Goal: Task Accomplishment & Management: Manage account settings

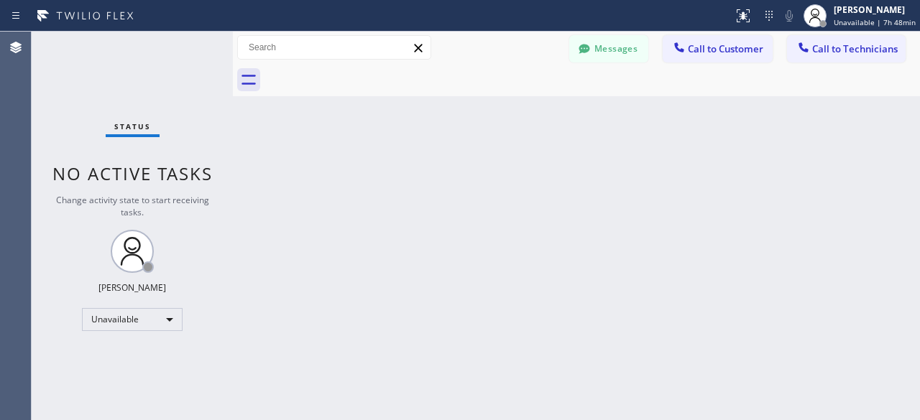
click at [67, 96] on div "Status No active tasks Change activity state to start receiving tasks. [PERSON_…" at bounding box center [132, 226] width 201 height 389
click at [70, 56] on div "Status No active tasks Change activity state to start receiving tasks. [PERSON_…" at bounding box center [132, 226] width 201 height 389
click at [50, 54] on div "Status No active tasks Change activity state to start receiving tasks. [PERSON_…" at bounding box center [132, 226] width 201 height 389
click at [75, 96] on div "Status No active tasks Change activity state to start receiving tasks. [PERSON_…" at bounding box center [132, 226] width 201 height 389
click at [173, 313] on div "Unavailable" at bounding box center [132, 319] width 101 height 23
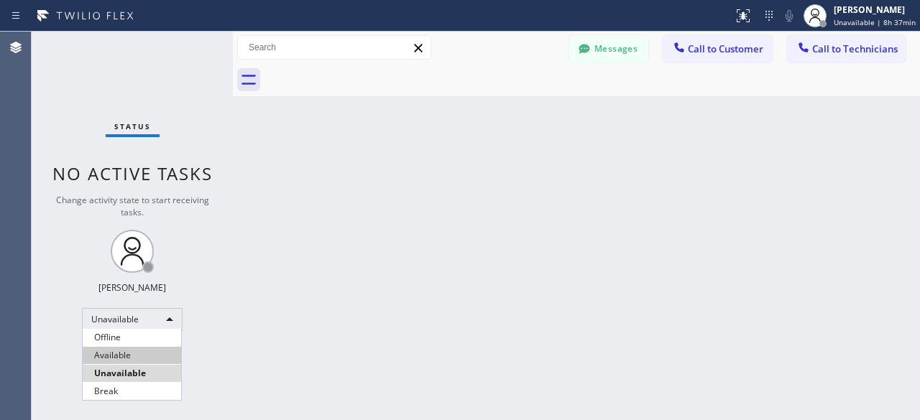
click at [139, 351] on li "Available" at bounding box center [132, 355] width 98 height 17
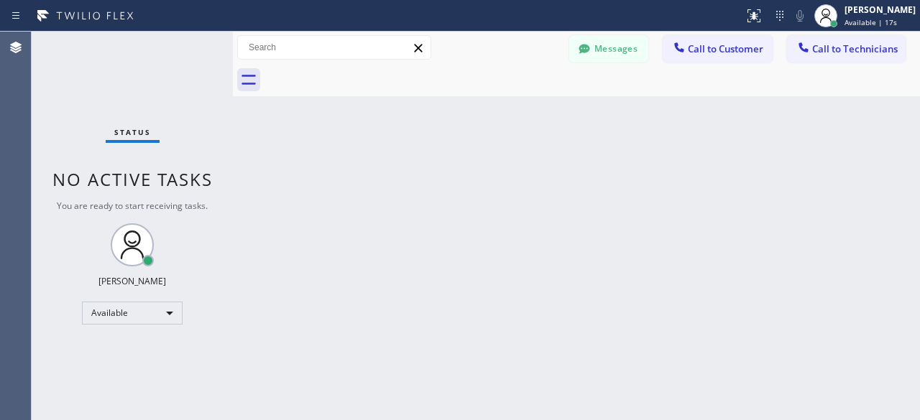
click at [60, 150] on div "Status No active tasks You are ready to start receiving tasks. [PERSON_NAME] Av…" at bounding box center [132, 226] width 201 height 389
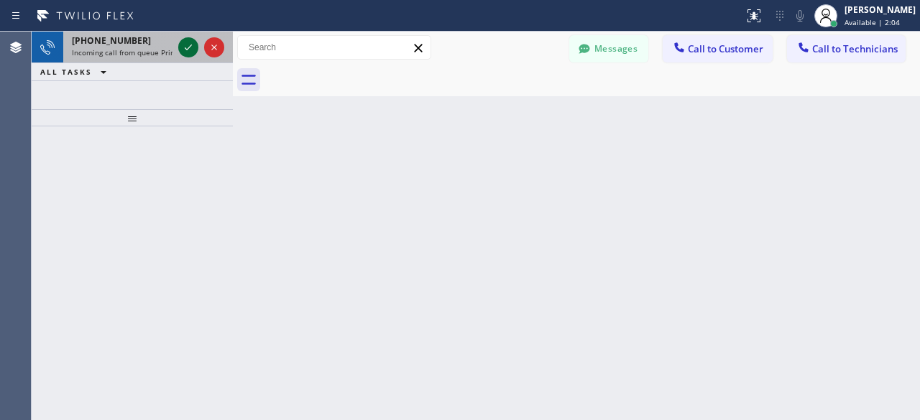
click at [194, 49] on icon at bounding box center [188, 47] width 17 height 17
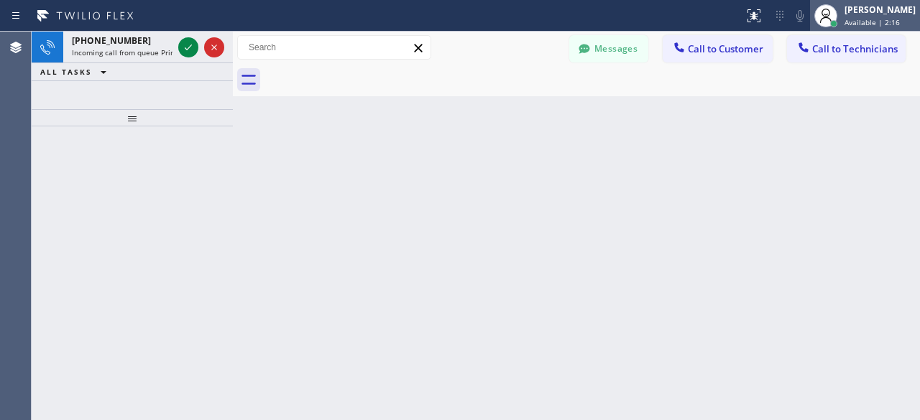
click at [877, 24] on span "Available | 2:16" at bounding box center [872, 22] width 55 height 10
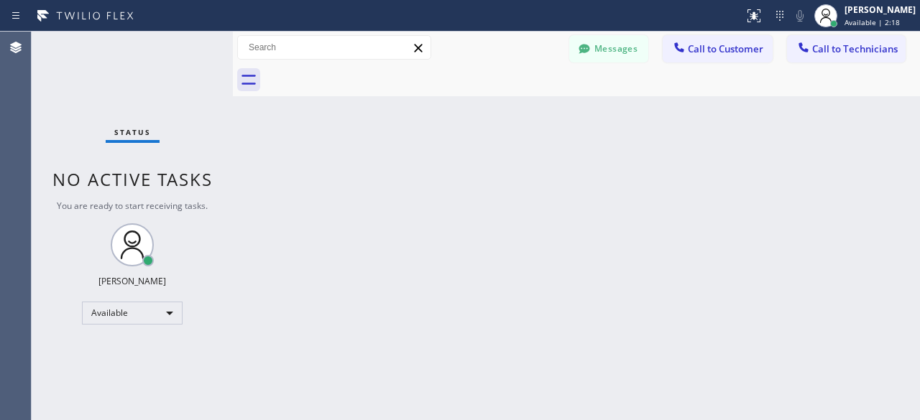
click at [580, 169] on div "Back to Dashboard Change Sender ID Customers Technicians [PERSON_NAME] [PERSON_…" at bounding box center [576, 226] width 687 height 389
click at [141, 310] on div "Available" at bounding box center [132, 313] width 101 height 23
click at [115, 360] on li "Unavailable" at bounding box center [132, 367] width 98 height 17
